Goal: Task Accomplishment & Management: Use online tool/utility

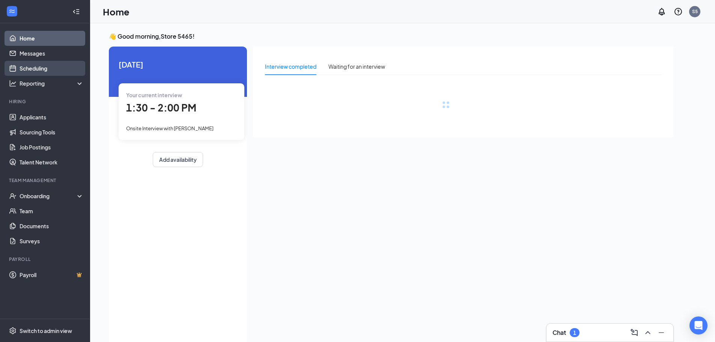
click at [23, 69] on link "Scheduling" at bounding box center [52, 68] width 64 height 15
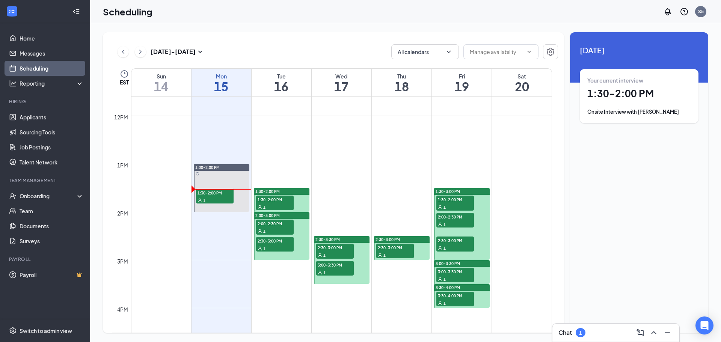
scroll to position [560, 0]
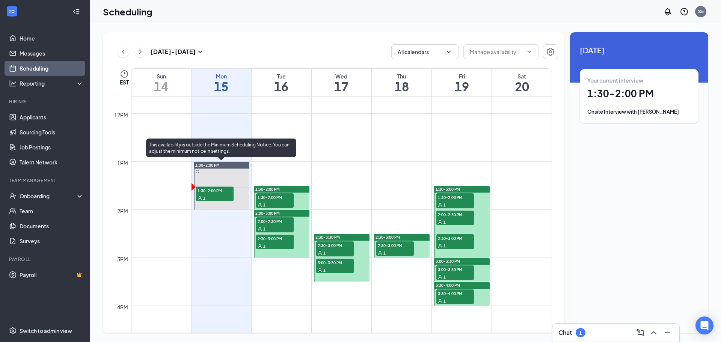
click at [213, 192] on span "1:30-2:00 PM" at bounding box center [215, 191] width 38 height 8
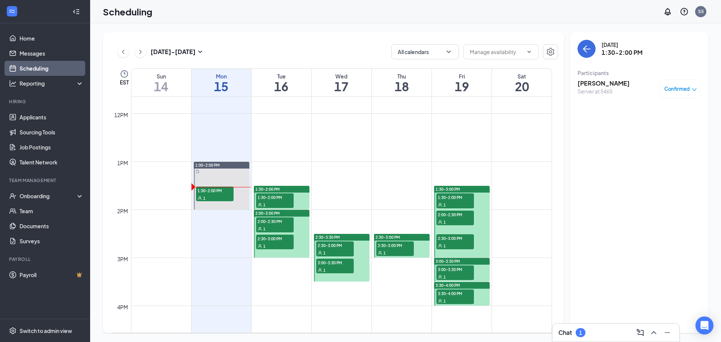
click at [598, 83] on h3 "[PERSON_NAME]" at bounding box center [604, 83] width 52 height 8
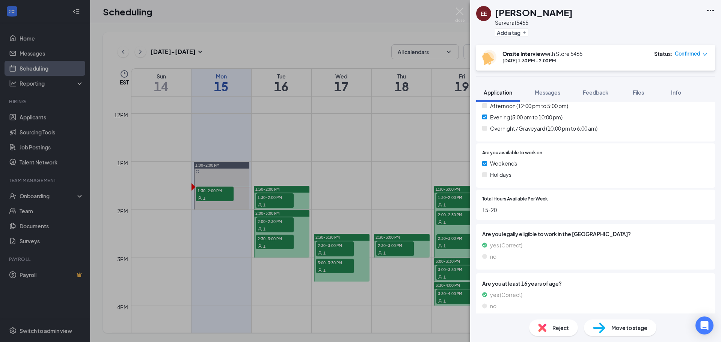
scroll to position [296, 0]
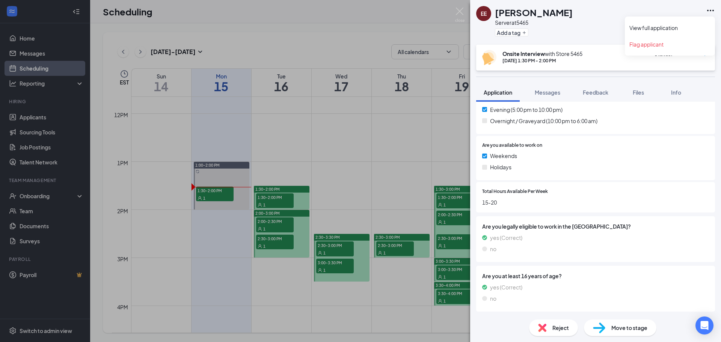
click at [710, 6] on icon "Ellipses" at bounding box center [710, 10] width 9 height 9
click at [666, 25] on link "View full application" at bounding box center [669, 28] width 81 height 8
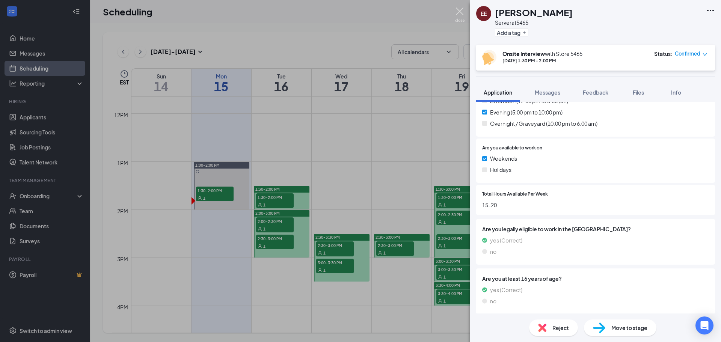
drag, startPoint x: 460, startPoint y: 13, endPoint x: 460, endPoint y: 17, distance: 3.8
click at [460, 13] on img at bounding box center [459, 15] width 9 height 15
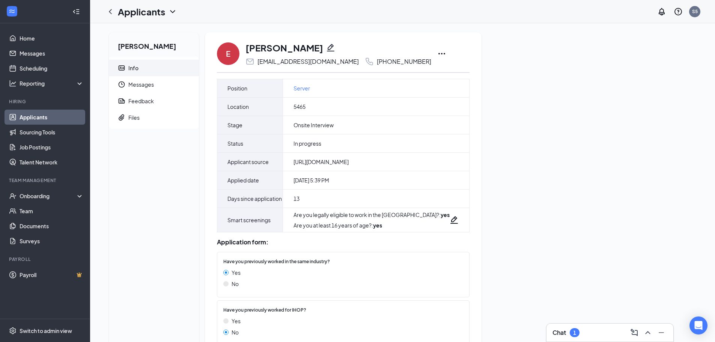
click at [437, 52] on icon "Ellipses" at bounding box center [441, 53] width 9 height 9
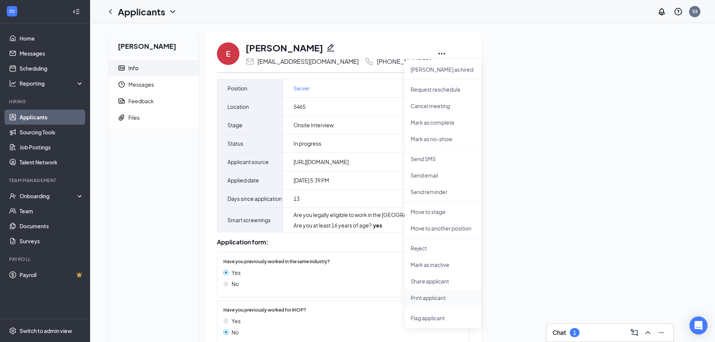
click at [433, 295] on p "Print applicant" at bounding box center [443, 298] width 65 height 8
